Goal: Transaction & Acquisition: Purchase product/service

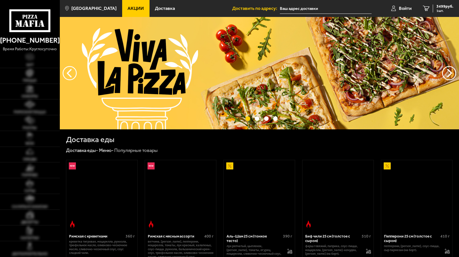
type input "посёлок [GEOGRAPHIC_DATA], [STREET_ADDRESS]"
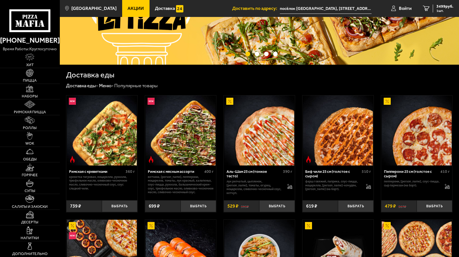
scroll to position [85, 0]
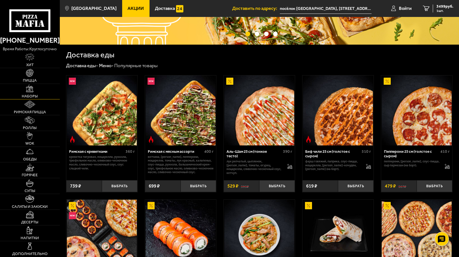
click at [31, 86] on img at bounding box center [30, 89] width 8 height 8
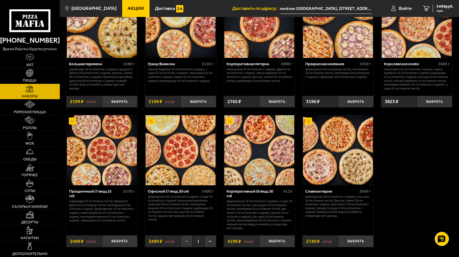
scroll to position [713, 0]
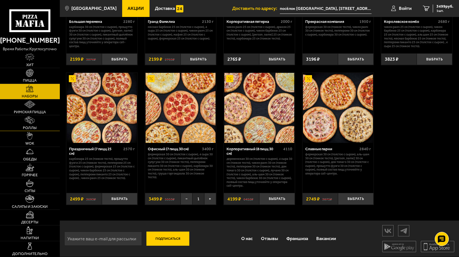
click at [36, 126] on span "Роллы" at bounding box center [30, 128] width 14 height 4
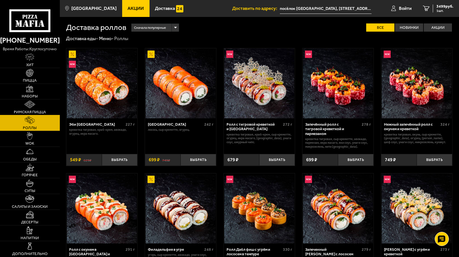
click at [41, 106] on link "Римская пицца" at bounding box center [30, 107] width 60 height 16
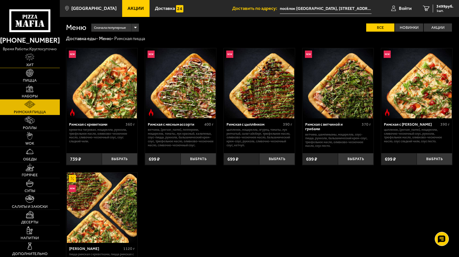
click at [22, 53] on link "Хит" at bounding box center [30, 60] width 60 height 16
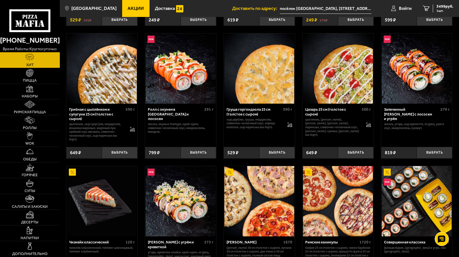
scroll to position [141, 0]
